Goal: Complete application form

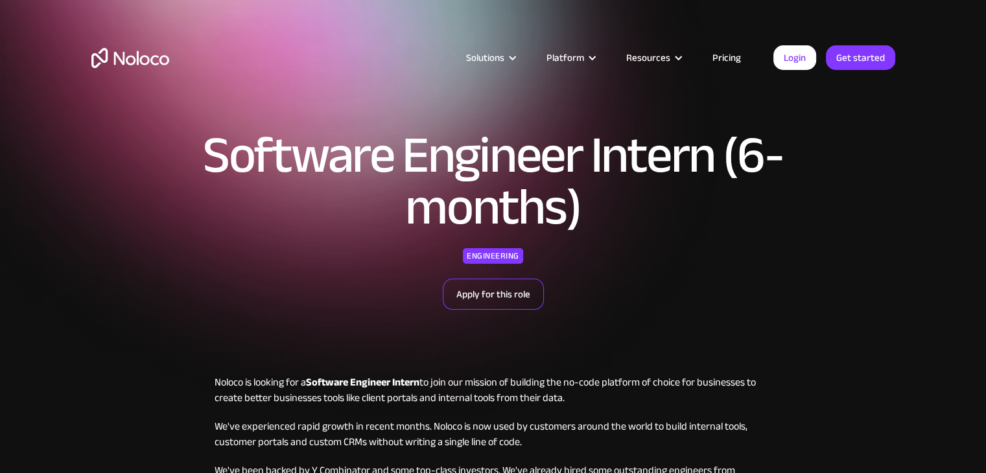
click at [473, 301] on link "Apply for this role" at bounding box center [493, 294] width 101 height 31
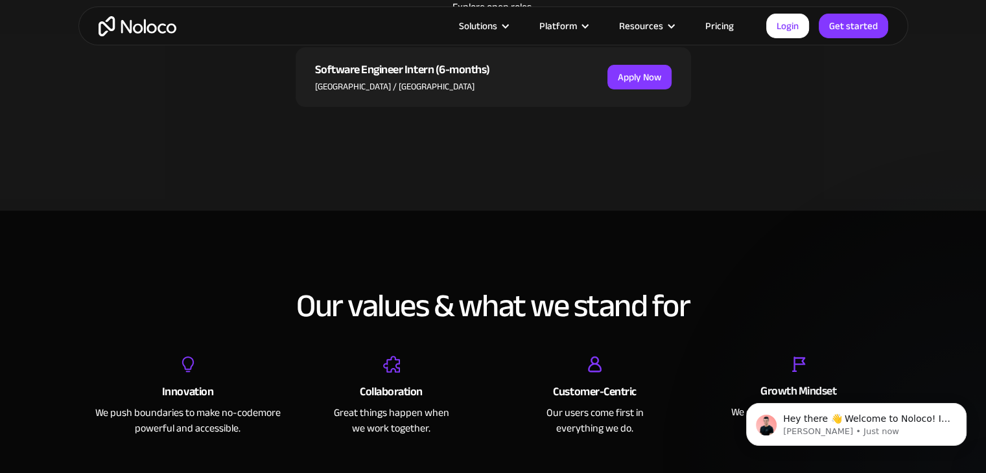
scroll to position [439, 0]
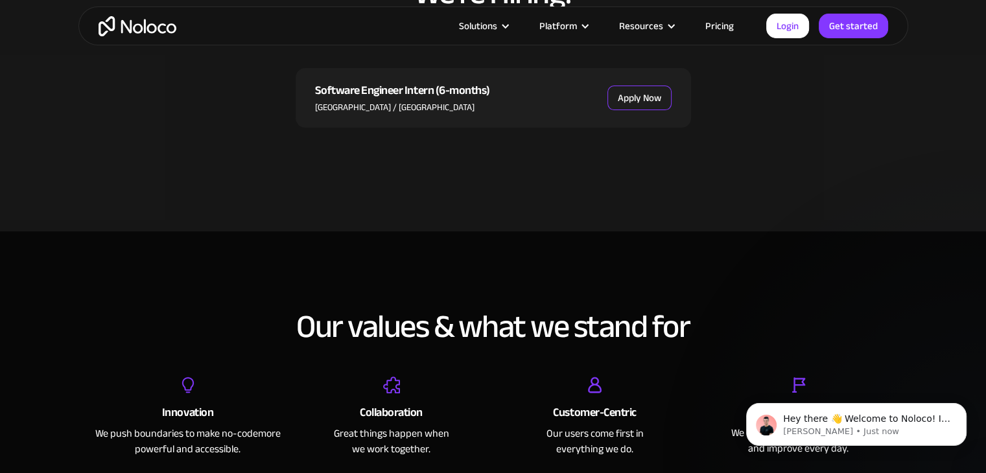
click at [617, 100] on link "Apply Now" at bounding box center [639, 98] width 64 height 25
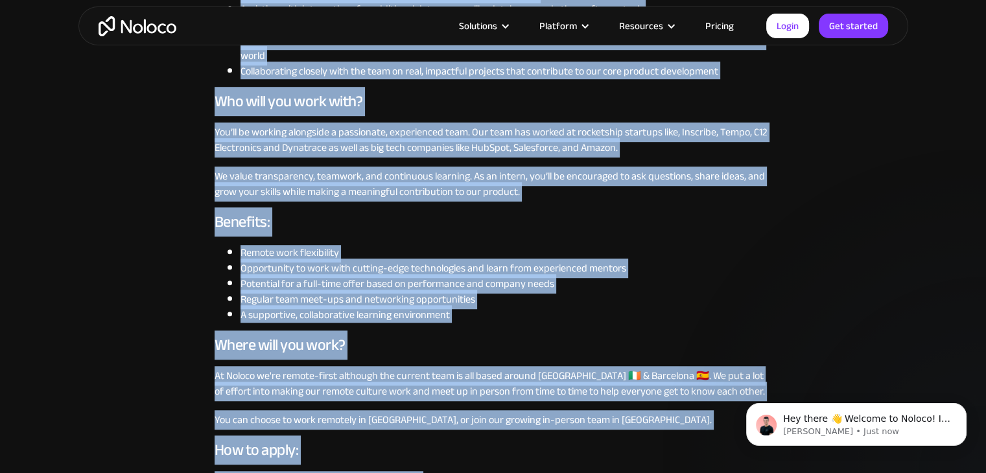
scroll to position [915, 0]
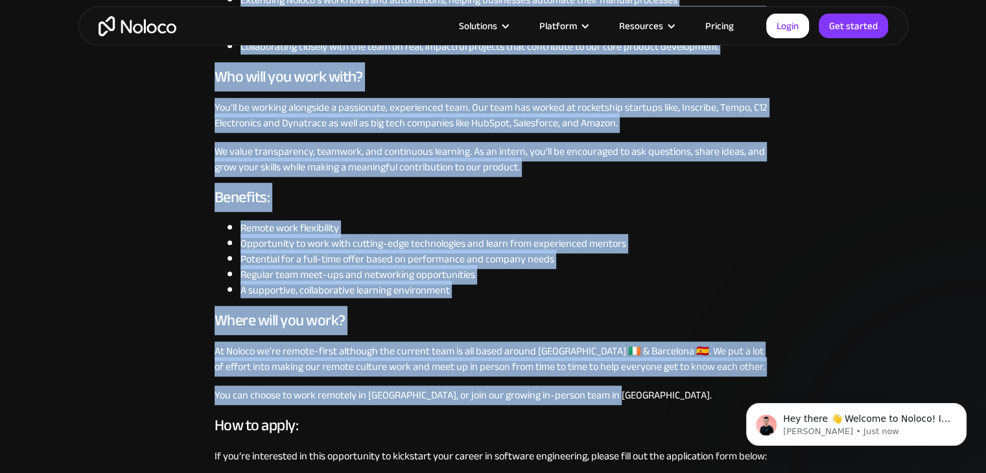
drag, startPoint x: 211, startPoint y: 115, endPoint x: 632, endPoint y: 396, distance: 506.6
copy div "Loremi do sitamet con a Elitsedd Eiusmodt Incidi ut labo etd magnaal en adminim…"
